Goal: Information Seeking & Learning: Learn about a topic

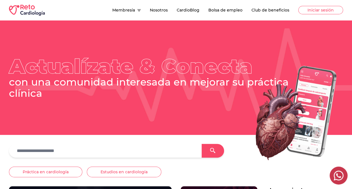
click at [163, 7] on button "Nosotros" at bounding box center [159, 10] width 18 height 6
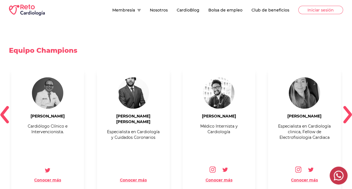
scroll to position [654, 0]
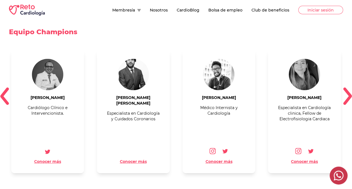
click at [347, 88] on img at bounding box center [347, 96] width 9 height 18
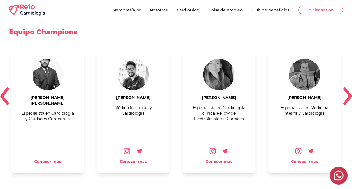
click at [347, 88] on img at bounding box center [347, 96] width 9 height 18
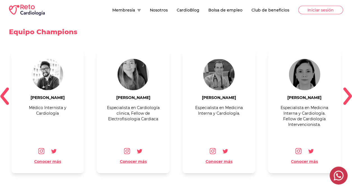
click at [347, 88] on img at bounding box center [347, 96] width 9 height 18
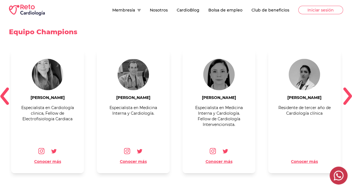
click at [347, 88] on img at bounding box center [347, 96] width 9 height 18
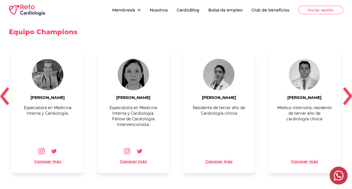
click at [347, 88] on img at bounding box center [347, 96] width 9 height 18
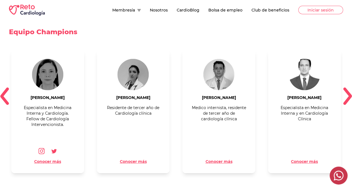
click at [347, 88] on img at bounding box center [347, 96] width 9 height 18
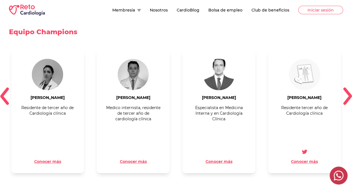
click at [347, 88] on img at bounding box center [347, 96] width 9 height 18
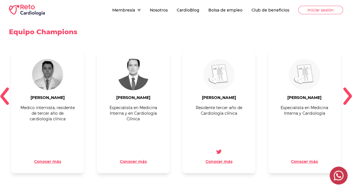
click at [347, 88] on img at bounding box center [347, 96] width 9 height 18
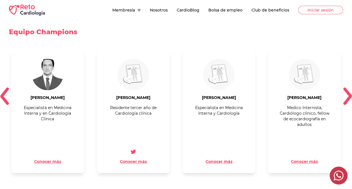
click at [347, 88] on img at bounding box center [347, 96] width 9 height 18
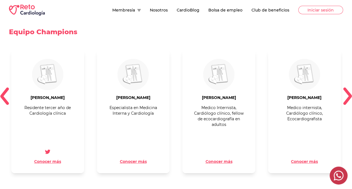
click at [347, 88] on img at bounding box center [347, 96] width 9 height 18
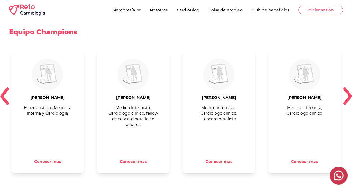
click at [347, 88] on img at bounding box center [347, 96] width 9 height 18
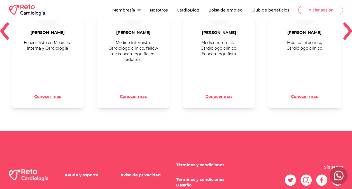
scroll to position [737, 0]
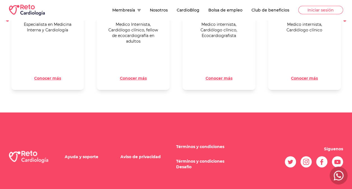
click at [303, 75] on button "Conocer más" at bounding box center [304, 78] width 27 height 6
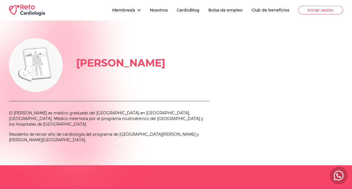
click at [141, 9] on icon at bounding box center [139, 10] width 4 height 3
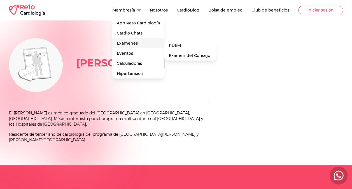
click at [131, 42] on div "Exámenes PUEM Examen del Consejo" at bounding box center [138, 43] width 52 height 10
click at [188, 56] on link "Examen del Consejo" at bounding box center [190, 55] width 52 height 10
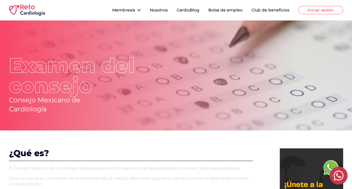
click at [188, 56] on p "Examen del consejo" at bounding box center [103, 60] width 188 height 72
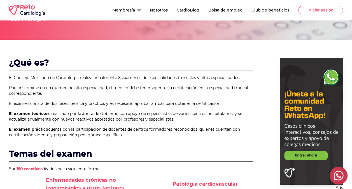
scroll to position [91, 0]
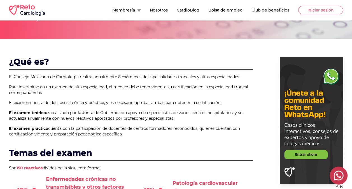
click at [57, 116] on span "es realizado por la Junta de Gobierno con apoyo de especialistas de varios cent…" at bounding box center [125, 115] width 233 height 11
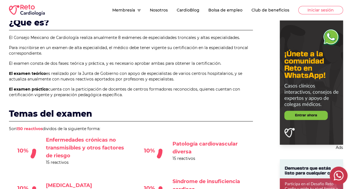
scroll to position [107, 0]
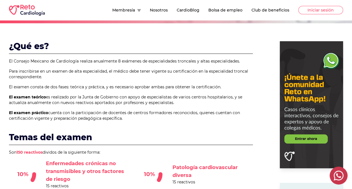
click at [292, 141] on 1 at bounding box center [311, 104] width 63 height 127
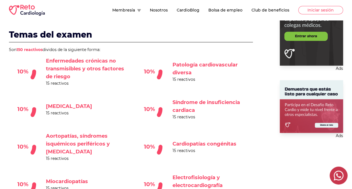
scroll to position [210, 0]
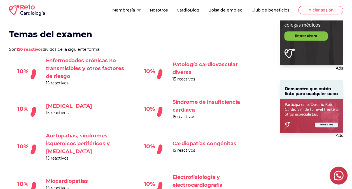
click at [326, 126] on 1 at bounding box center [311, 106] width 63 height 53
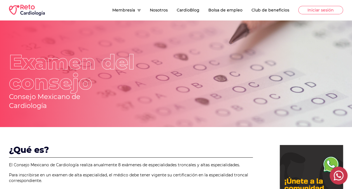
scroll to position [0, 0]
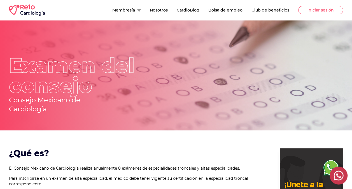
click at [230, 7] on button "Bolsa de empleo" at bounding box center [225, 10] width 34 height 6
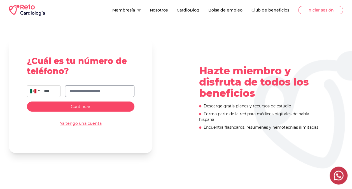
click at [92, 88] on input "text" at bounding box center [100, 91] width 60 height 7
click at [86, 105] on span "Continuar" at bounding box center [81, 106] width 20 height 5
click at [98, 90] on input "**********" at bounding box center [100, 91] width 60 height 7
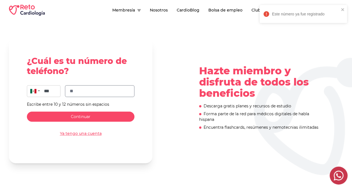
type input "*"
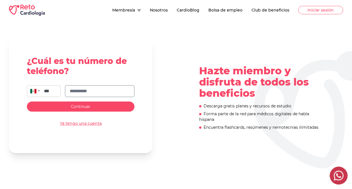
type input "**********"
click at [94, 106] on button "Continuar" at bounding box center [81, 106] width 108 height 10
click at [228, 12] on button "Bolsa de empleo" at bounding box center [225, 10] width 34 height 6
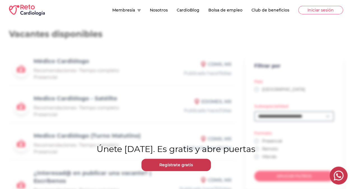
click at [283, 66] on main "**********" at bounding box center [176, 150] width 352 height 261
click at [187, 167] on link "Regístrate gratis" at bounding box center [175, 165] width 69 height 12
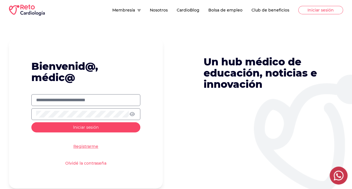
click at [79, 104] on label at bounding box center [85, 100] width 109 height 12
click at [79, 103] on input "text" at bounding box center [85, 100] width 99 height 7
click at [80, 101] on input "text" at bounding box center [85, 100] width 99 height 7
click at [46, 101] on input "text" at bounding box center [85, 100] width 99 height 7
click at [76, 126] on span "Iniciar sesión" at bounding box center [85, 127] width 25 height 5
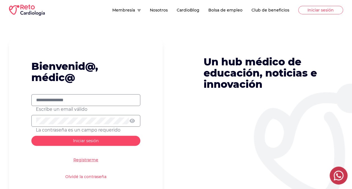
click at [81, 102] on input "**********" at bounding box center [85, 100] width 99 height 7
type input "*"
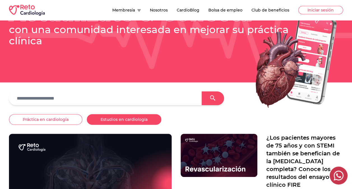
scroll to position [52, 0]
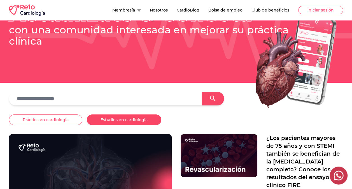
click at [112, 117] on button "Estudios en cardiología" at bounding box center [124, 119] width 75 height 11
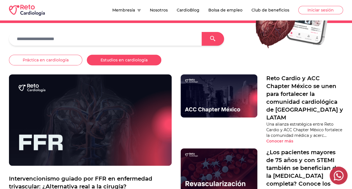
scroll to position [112, 0]
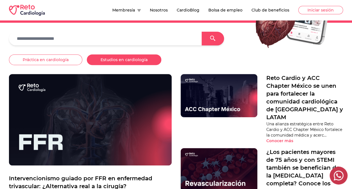
click at [105, 120] on img at bounding box center [90, 120] width 163 height 92
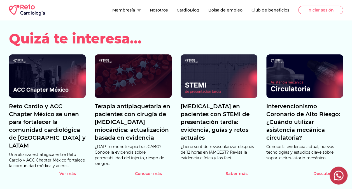
scroll to position [863, 0]
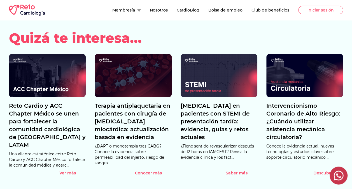
click at [144, 73] on img at bounding box center [133, 75] width 77 height 43
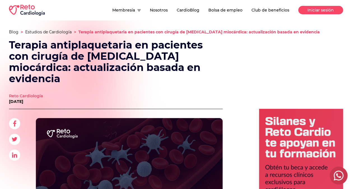
click at [323, 6] on button "Iniciar sesión" at bounding box center [320, 10] width 45 height 8
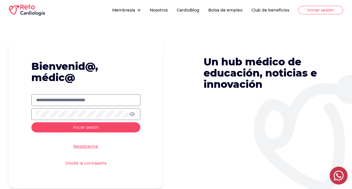
click at [92, 99] on input "text" at bounding box center [85, 100] width 99 height 7
click at [59, 99] on input "**********" at bounding box center [85, 100] width 99 height 7
type input "**********"
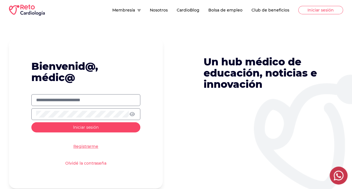
click at [133, 114] on icon at bounding box center [132, 114] width 6 height 5
click at [155, 75] on form "**********" at bounding box center [86, 113] width 154 height 150
click at [95, 109] on div at bounding box center [85, 114] width 109 height 12
click at [92, 126] on span "Iniciar sesión" at bounding box center [85, 127] width 25 height 5
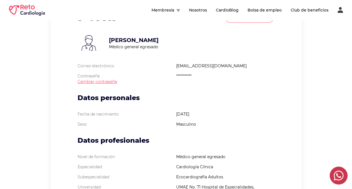
scroll to position [55, 0]
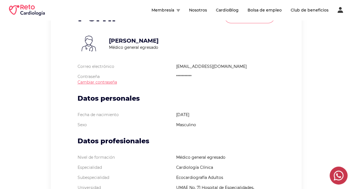
click at [190, 113] on p "6 de Diciembre de 1989" at bounding box center [225, 115] width 99 height 6
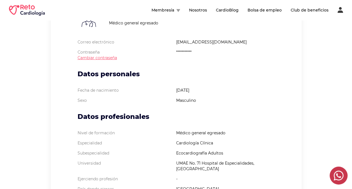
scroll to position [76, 0]
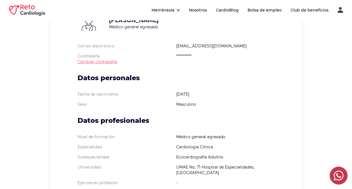
click at [162, 10] on button "Membresía" at bounding box center [166, 10] width 29 height 6
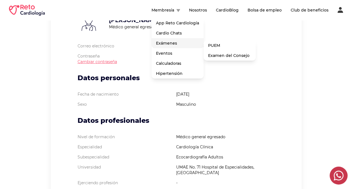
click at [170, 44] on div "Exámenes PUEM Examen del Consejo" at bounding box center [178, 43] width 52 height 10
click at [231, 56] on link "Examen del Consejo" at bounding box center [230, 55] width 52 height 10
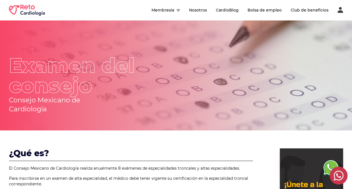
click at [272, 7] on button "Bolsa de empleo" at bounding box center [265, 10] width 34 height 6
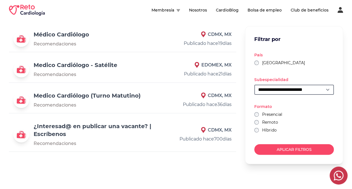
scroll to position [29, 0]
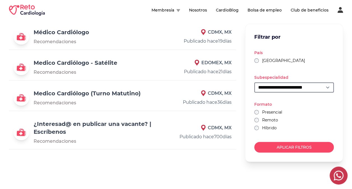
click at [78, 94] on link "Medico Cardiólogo (Turno Matutino)" at bounding box center [87, 93] width 107 height 7
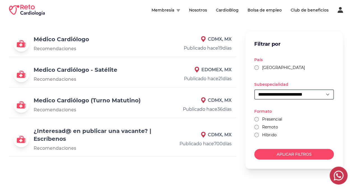
scroll to position [0, 0]
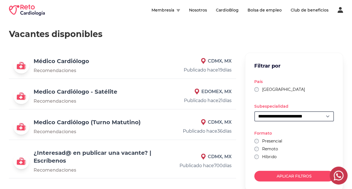
click at [62, 63] on link "Médico Cardiólogo" at bounding box center [61, 61] width 55 height 7
click at [66, 98] on span "Recomendaciones" at bounding box center [55, 100] width 43 height 5
click at [72, 92] on link "Medico Cardiólogo - Satélite" at bounding box center [76, 91] width 84 height 7
click at [170, 12] on button "Membresía" at bounding box center [166, 10] width 29 height 6
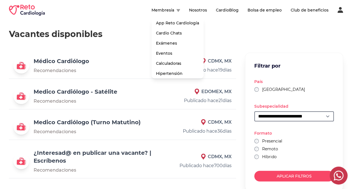
click at [305, 23] on div "**********" at bounding box center [176, 107] width 352 height 175
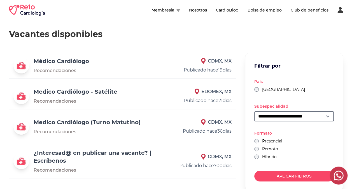
click at [342, 11] on icon at bounding box center [341, 10] width 6 height 6
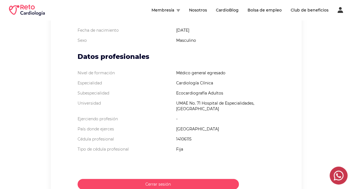
scroll to position [138, 0]
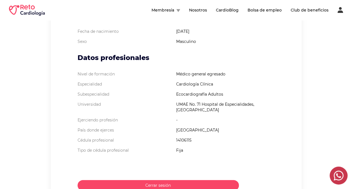
click at [239, 11] on button "CardioBlog" at bounding box center [227, 10] width 23 height 6
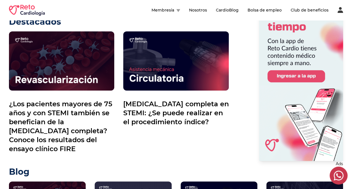
scroll to position [155, 0]
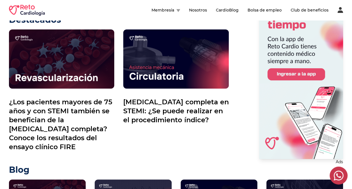
click at [289, 75] on 1 at bounding box center [301, 75] width 84 height 168
click at [171, 8] on button "Membresía" at bounding box center [166, 10] width 29 height 6
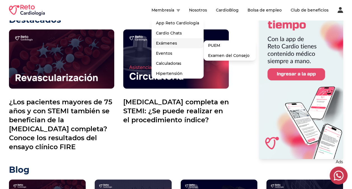
click at [168, 42] on div "Exámenes PUEM Examen del Consejo" at bounding box center [178, 43] width 52 height 10
click at [212, 46] on link "PUEM" at bounding box center [230, 45] width 52 height 10
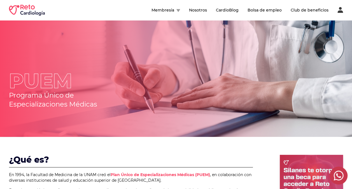
click at [175, 10] on button "Membresía" at bounding box center [166, 10] width 29 height 6
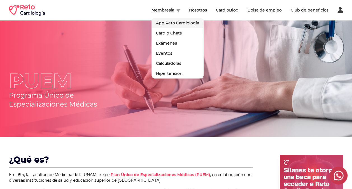
click at [172, 23] on link "App Reto Cardiología" at bounding box center [178, 23] width 52 height 10
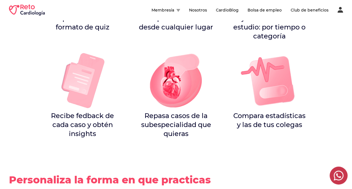
scroll to position [672, 0]
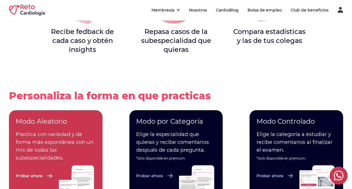
click at [159, 173] on p "Probar ahora" at bounding box center [149, 176] width 27 height 6
click at [29, 173] on p "Probar ahora" at bounding box center [29, 176] width 27 height 6
